Goal: Task Accomplishment & Management: Complete application form

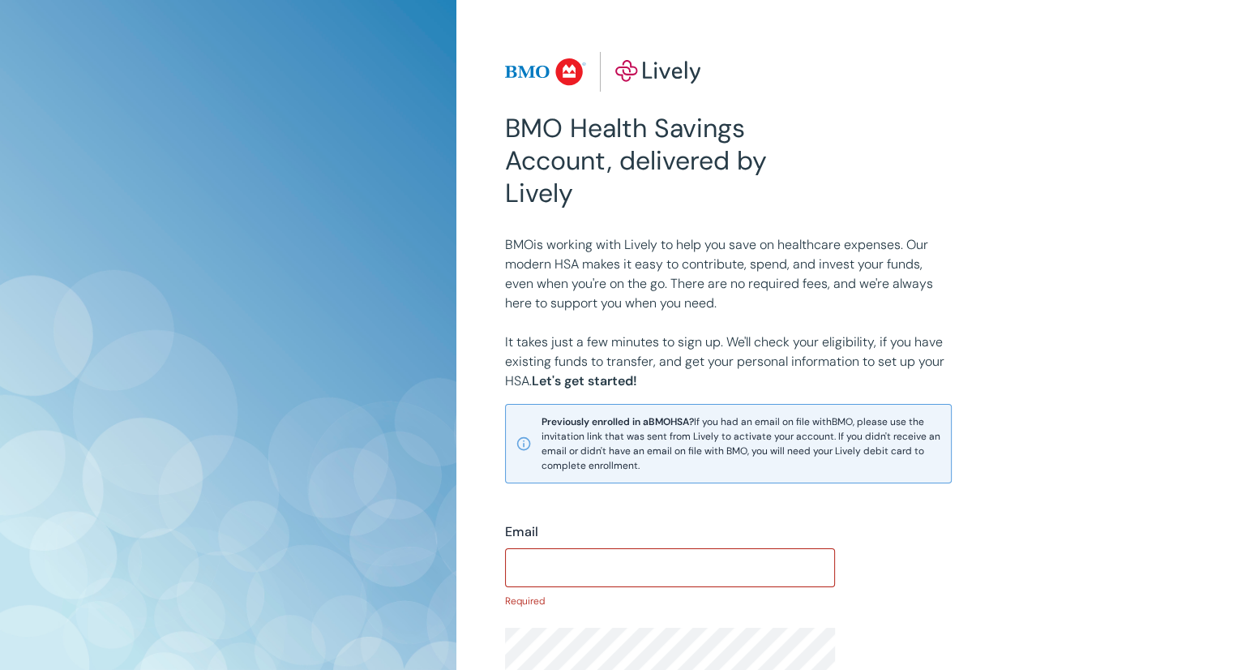
click at [586, 549] on div "​" at bounding box center [670, 567] width 330 height 39
click at [620, 556] on input "Email" at bounding box center [670, 567] width 330 height 32
type input "[PERSON_NAME][EMAIL_ADDRESS][DOMAIN_NAME]"
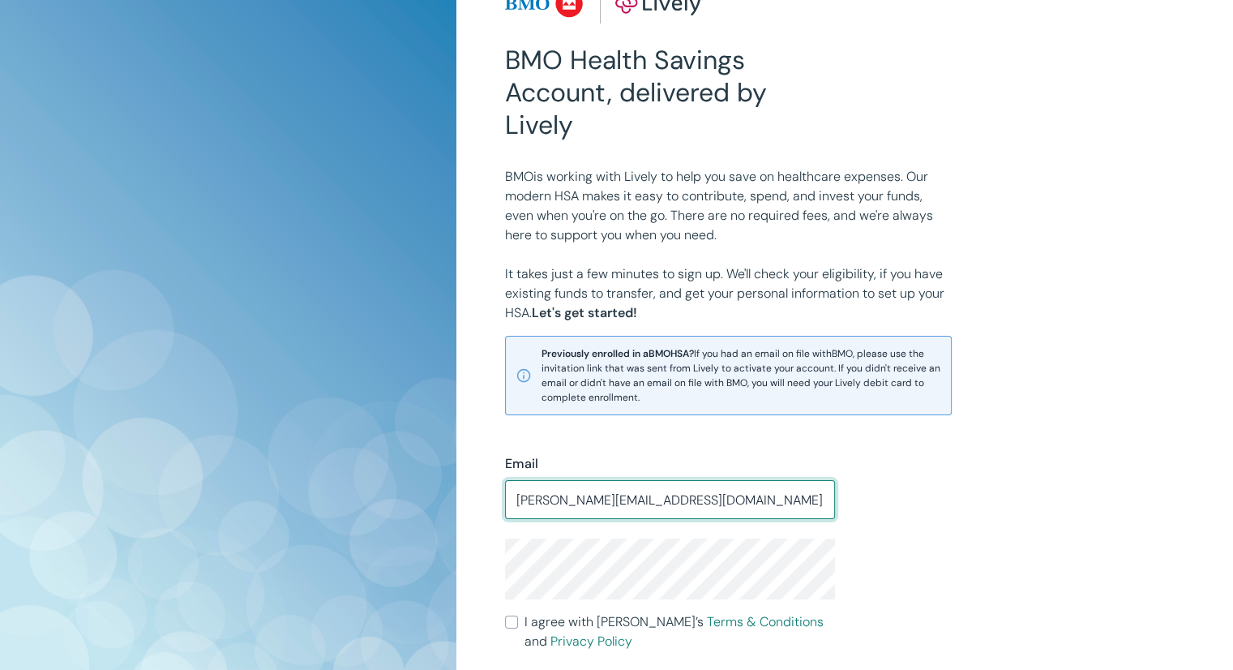
scroll to position [162, 0]
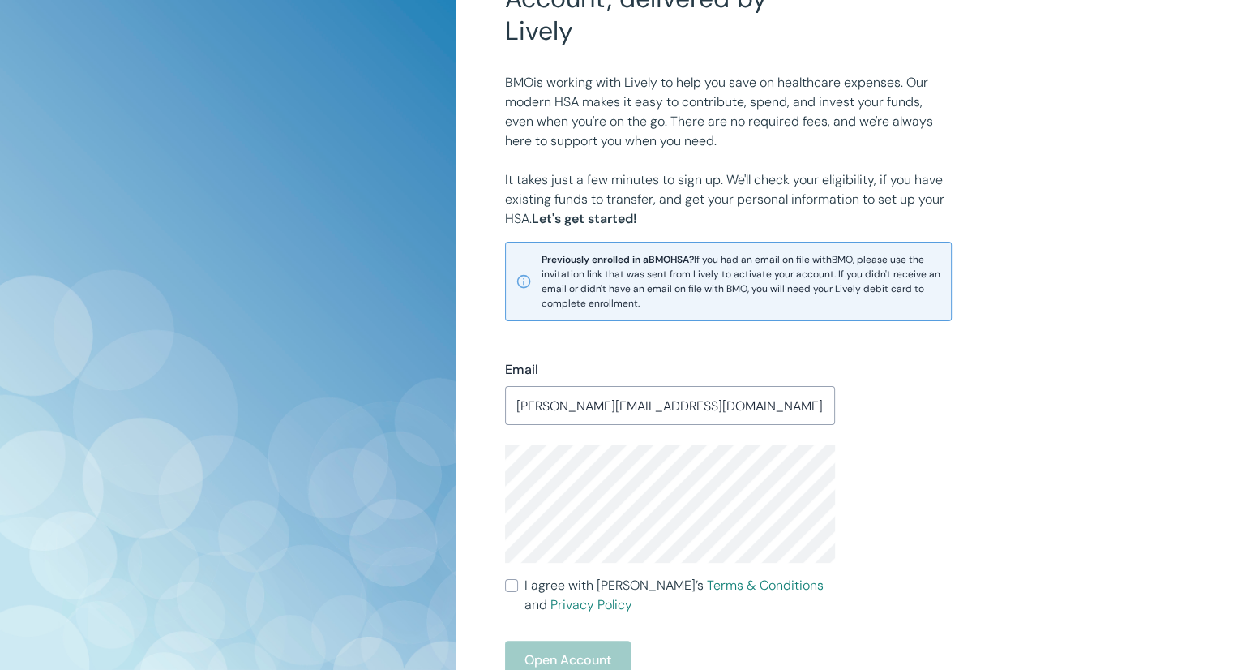
click at [527, 588] on span "I agree with Lively’s Terms & Conditions and Privacy Policy" at bounding box center [680, 595] width 311 height 39
click at [518, 588] on input "I agree with Lively’s Terms & Conditions and Privacy Policy" at bounding box center [511, 585] width 13 height 13
checkbox input "true"
click at [528, 643] on button "Open Account" at bounding box center [568, 660] width 126 height 39
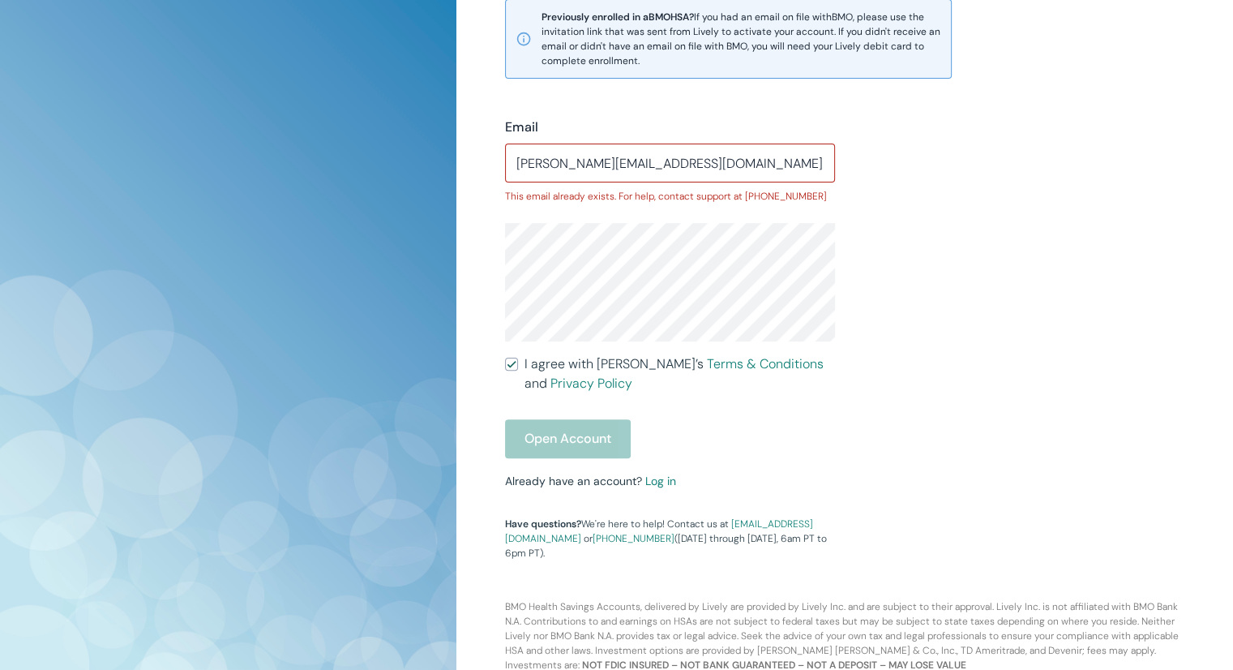
scroll to position [405, 0]
click at [662, 483] on link "Log in" at bounding box center [661, 480] width 31 height 15
